Goal: Task Accomplishment & Management: Manage account settings

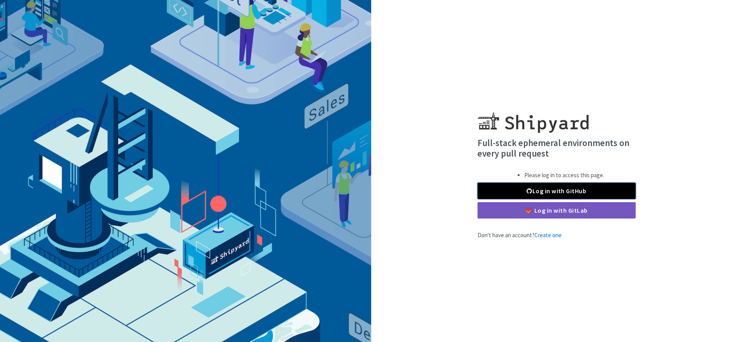
click at [594, 194] on link "Log in with GitHub" at bounding box center [556, 191] width 158 height 16
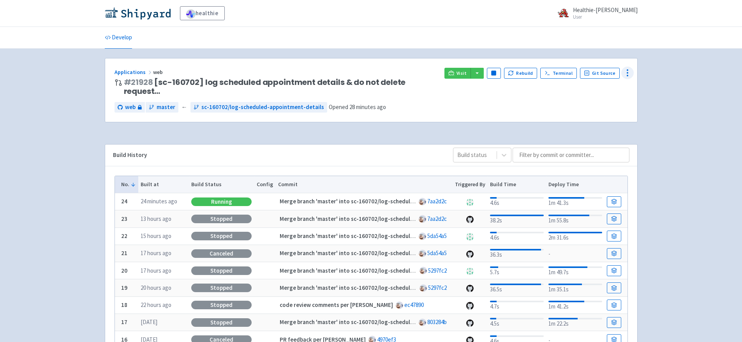
click at [623, 72] on icon at bounding box center [627, 72] width 9 height 9
click at [595, 104] on span "Data Dashboard" at bounding box center [591, 104] width 39 height 11
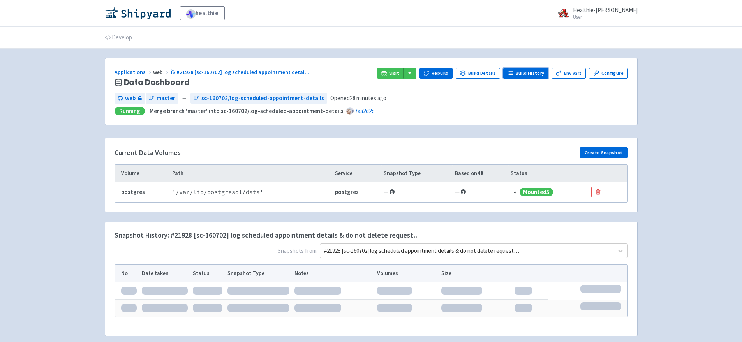
click at [528, 72] on link "Build History" at bounding box center [525, 73] width 45 height 11
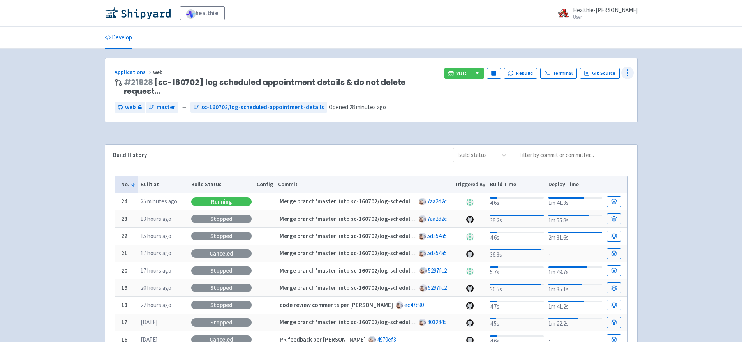
click at [625, 71] on icon at bounding box center [627, 72] width 9 height 9
click at [146, 80] on link "# 21928" at bounding box center [138, 82] width 29 height 11
click at [628, 72] on circle at bounding box center [627, 72] width 1 height 1
click at [503, 110] on div "Applications web # 21928 [sc-160702] log scheduled appointment details & do not…" at bounding box center [371, 89] width 532 height 63
click at [614, 199] on icon at bounding box center [614, 202] width 6 height 6
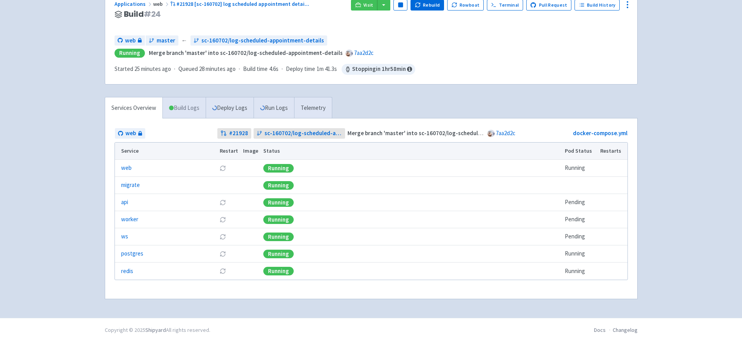
click at [197, 113] on link "Build Logs" at bounding box center [184, 107] width 43 height 21
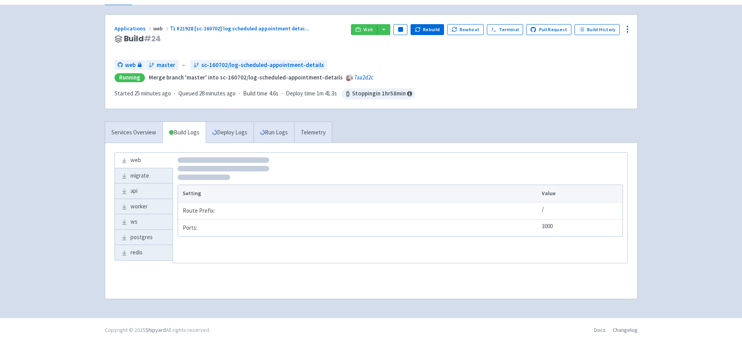
scroll to position [53, 0]
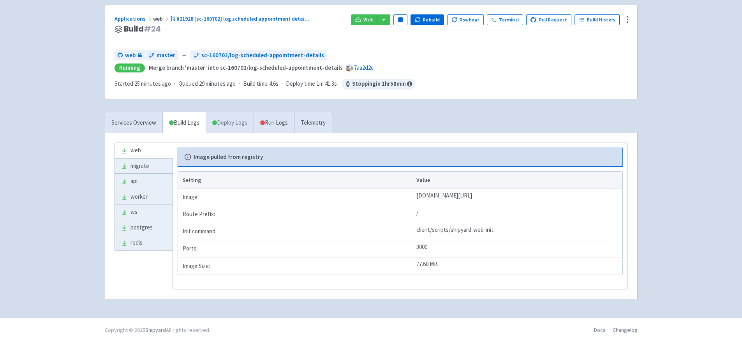
click at [232, 122] on link "Deploy Logs" at bounding box center [230, 122] width 48 height 21
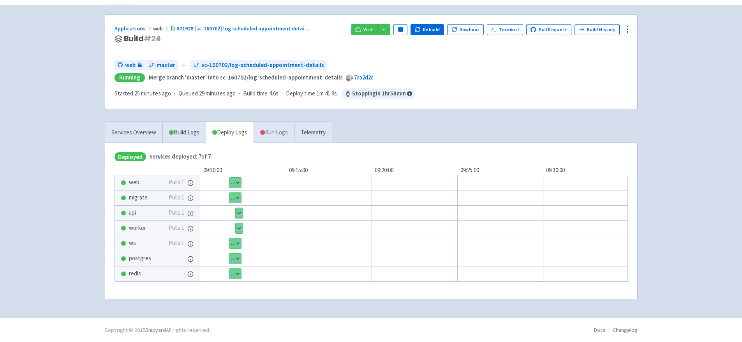
click at [265, 132] on span at bounding box center [262, 132] width 5 height 5
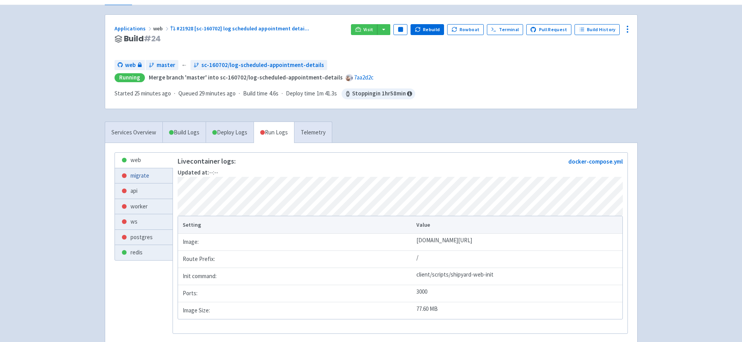
click at [153, 176] on link "migrate" at bounding box center [144, 175] width 58 height 15
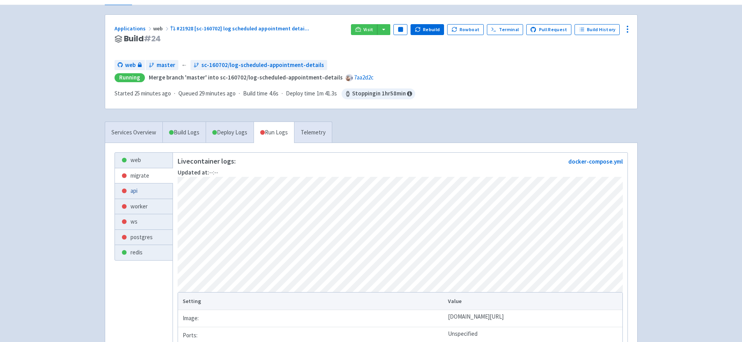
click at [129, 191] on link "api" at bounding box center [144, 190] width 58 height 15
click at [142, 202] on link "worker" at bounding box center [144, 206] width 58 height 15
click at [142, 223] on link "ws" at bounding box center [144, 221] width 58 height 15
click at [150, 237] on link "postgres" at bounding box center [144, 237] width 58 height 15
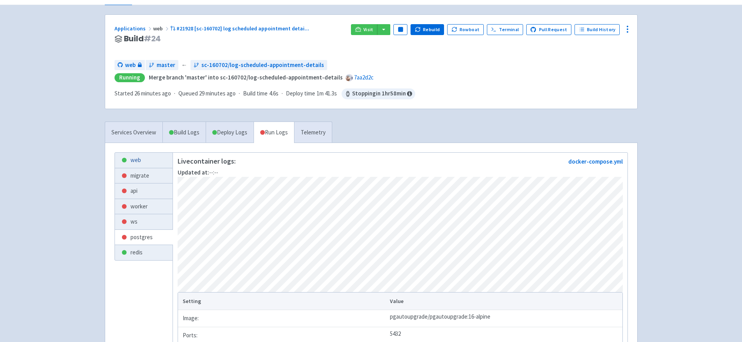
click at [128, 158] on link "web" at bounding box center [144, 160] width 58 height 15
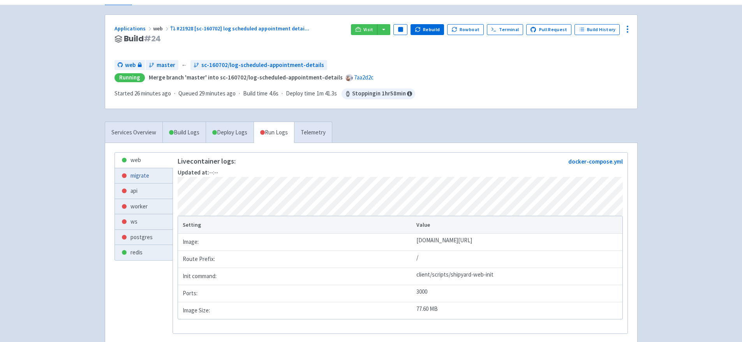
click at [135, 171] on link "migrate" at bounding box center [144, 175] width 58 height 15
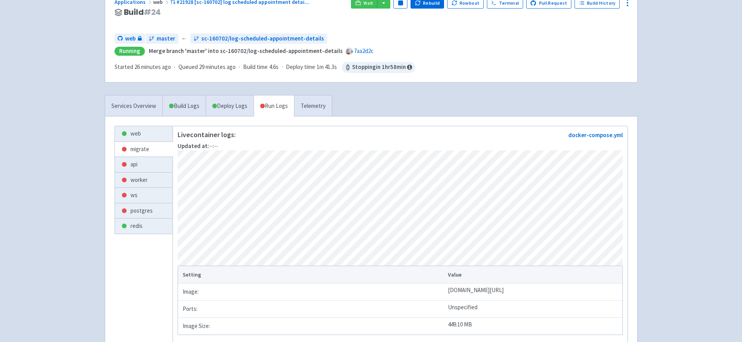
scroll to position [70, 0]
click at [132, 212] on link "postgres" at bounding box center [144, 210] width 58 height 15
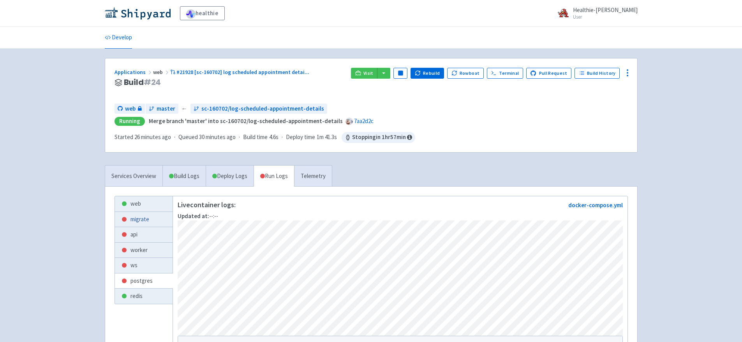
click at [143, 218] on link "migrate" at bounding box center [144, 219] width 58 height 15
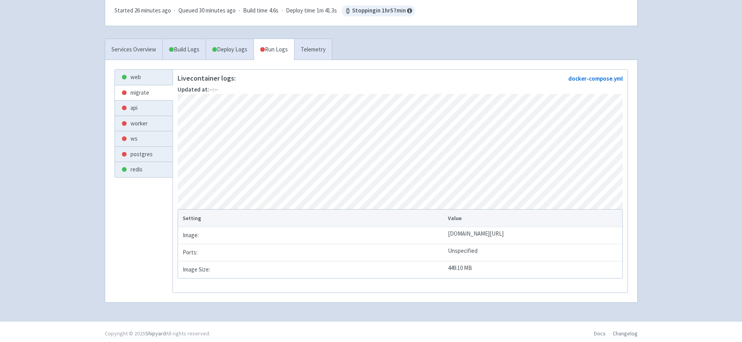
scroll to position [16, 0]
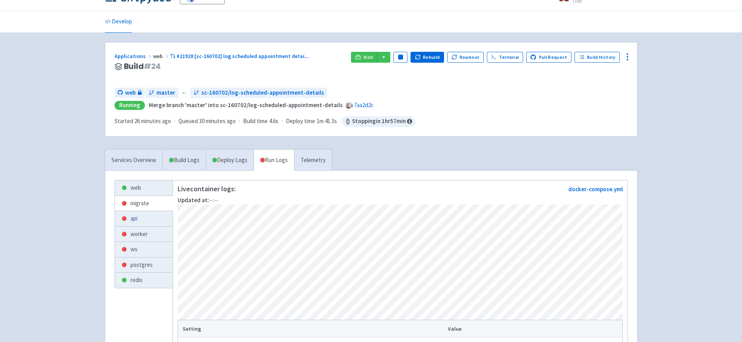
click at [139, 215] on link "api" at bounding box center [144, 218] width 58 height 15
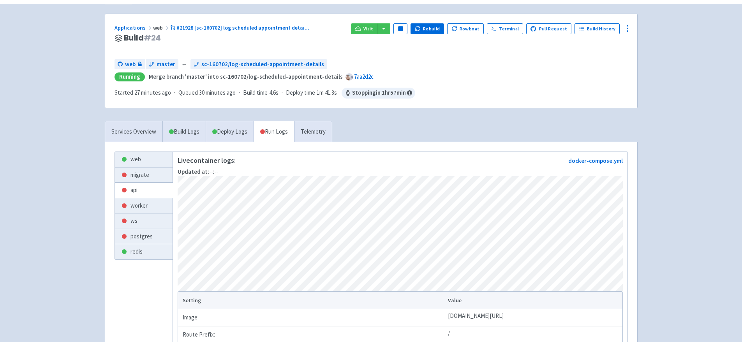
scroll to position [46, 0]
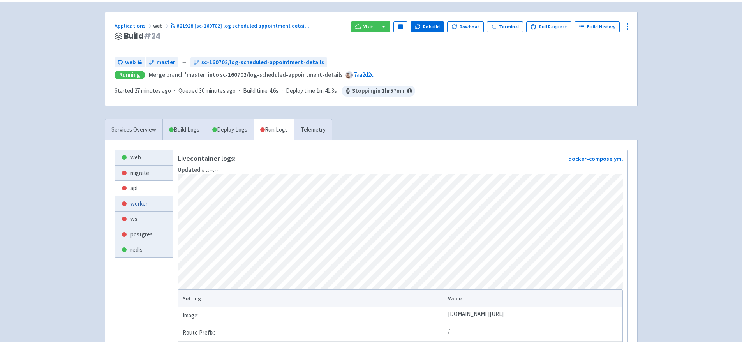
click at [137, 203] on link "worker" at bounding box center [144, 203] width 58 height 15
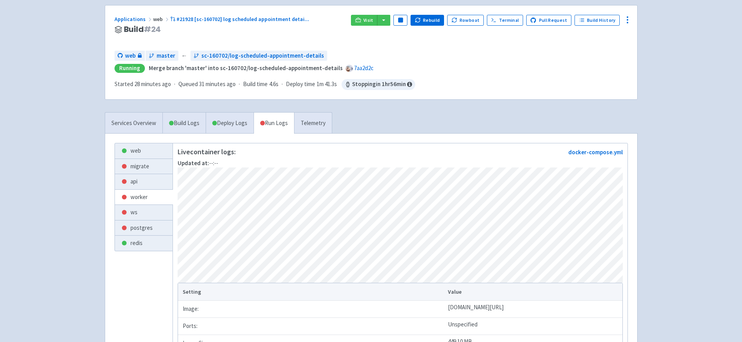
scroll to position [57, 0]
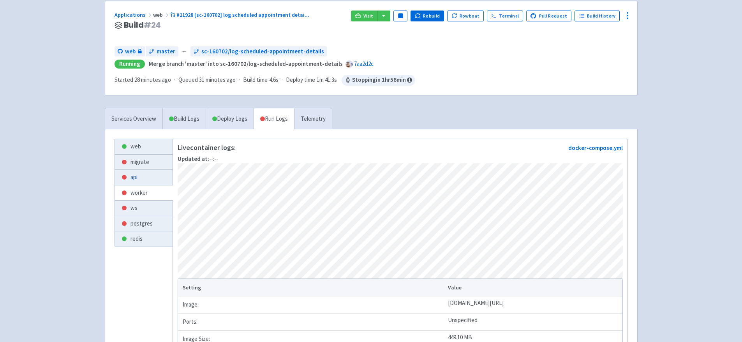
click at [138, 176] on link "api" at bounding box center [144, 177] width 58 height 15
click at [143, 162] on link "migrate" at bounding box center [144, 162] width 58 height 15
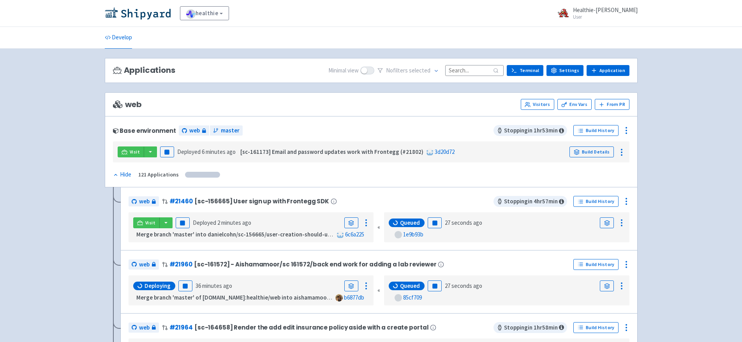
click at [374, 70] on span at bounding box center [367, 71] width 14 height 8
click at [365, 70] on input "checkbox" at bounding box center [362, 70] width 5 height 5
checkbox input "true"
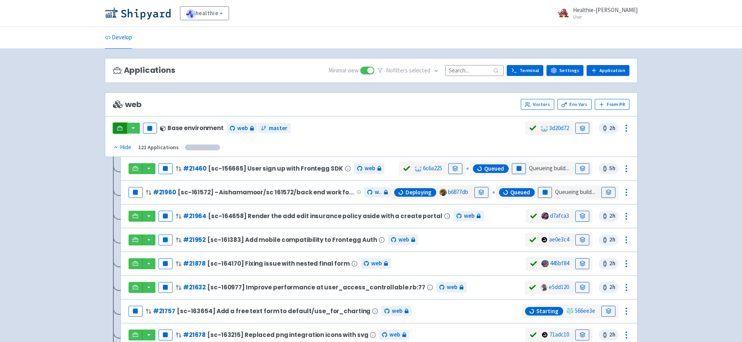
click at [122, 125] on icon at bounding box center [120, 128] width 6 height 6
